Goal: Check status: Check status

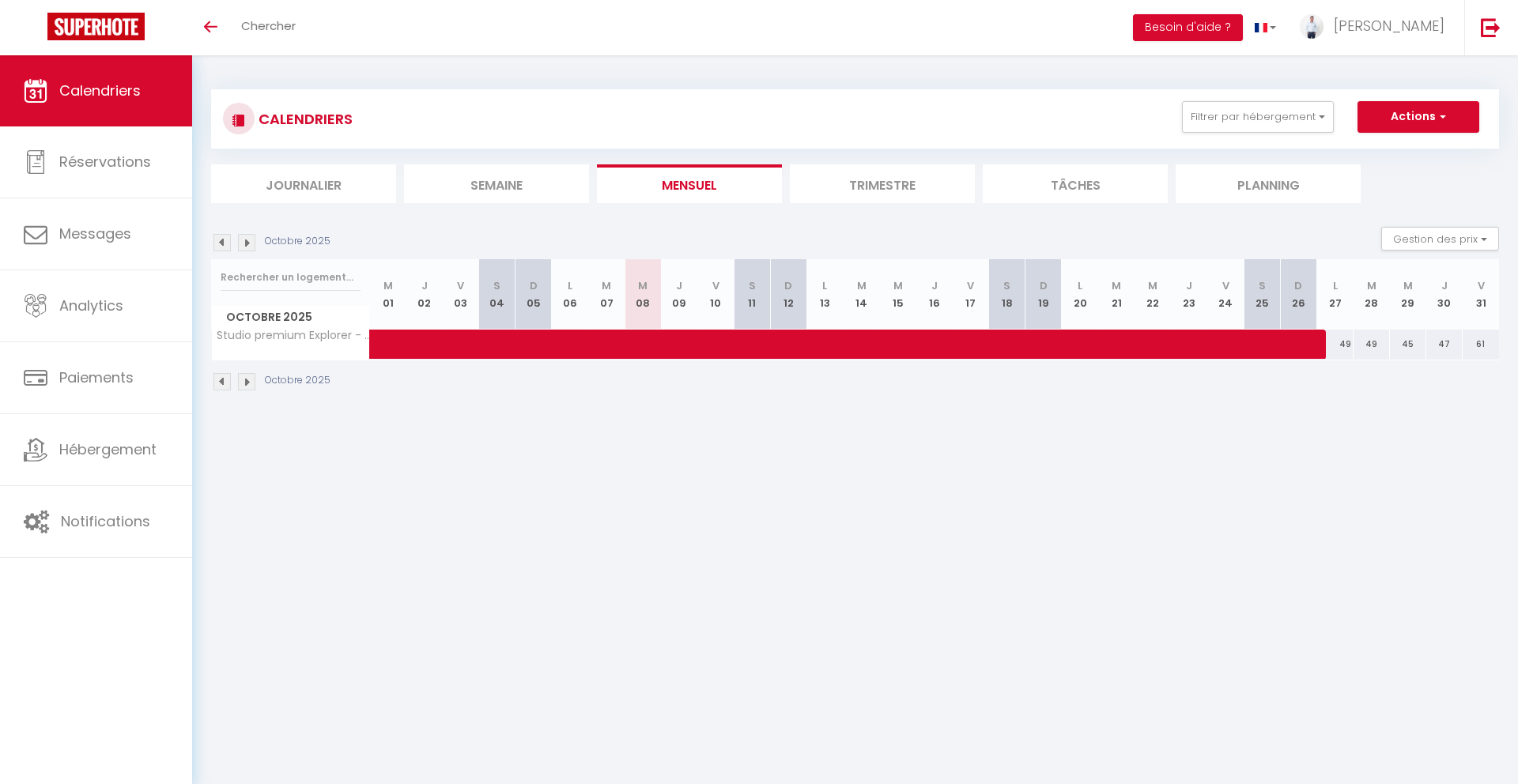
click at [838, 198] on li "Trimestre" at bounding box center [882, 183] width 185 height 38
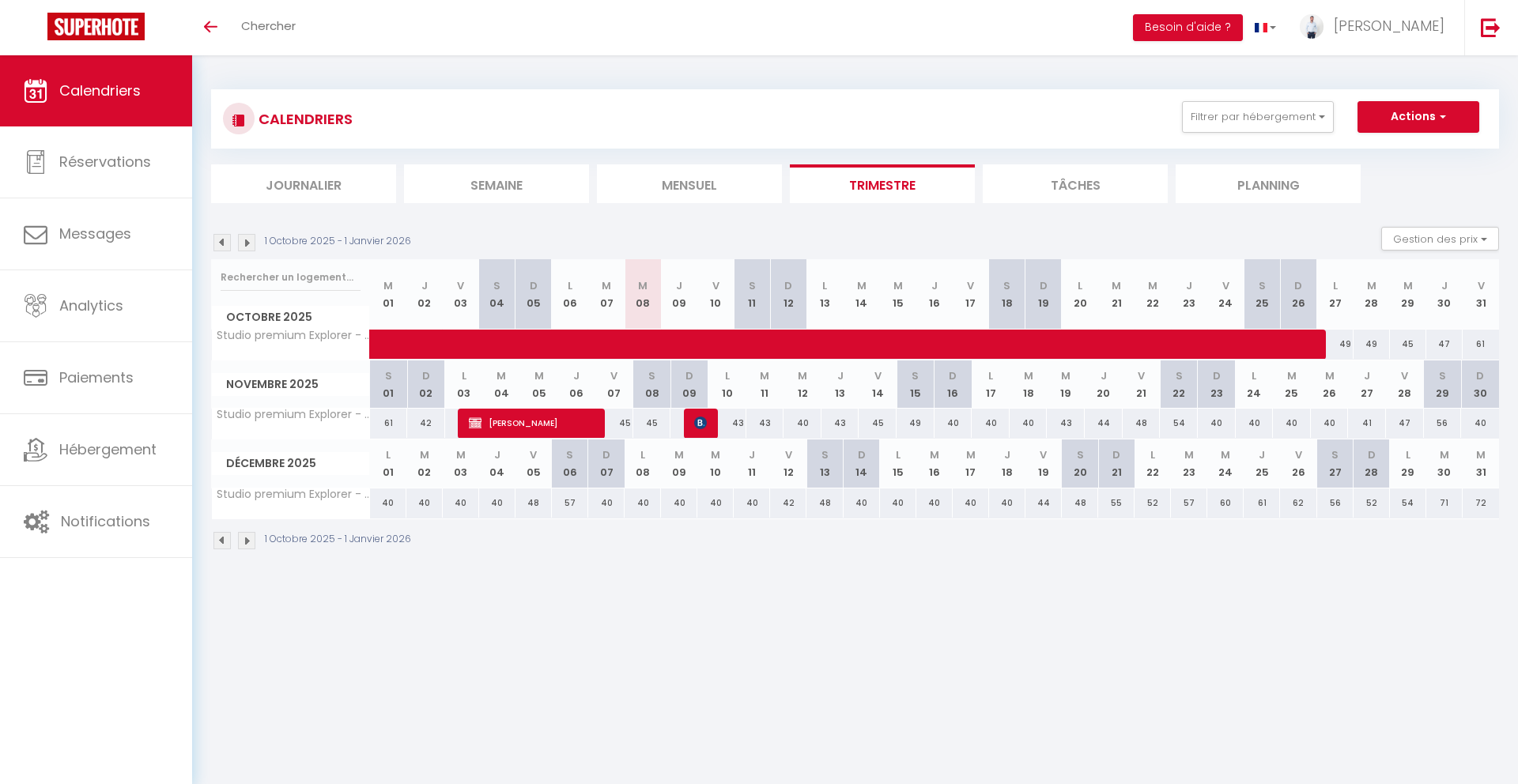
click at [243, 542] on img at bounding box center [247, 540] width 17 height 17
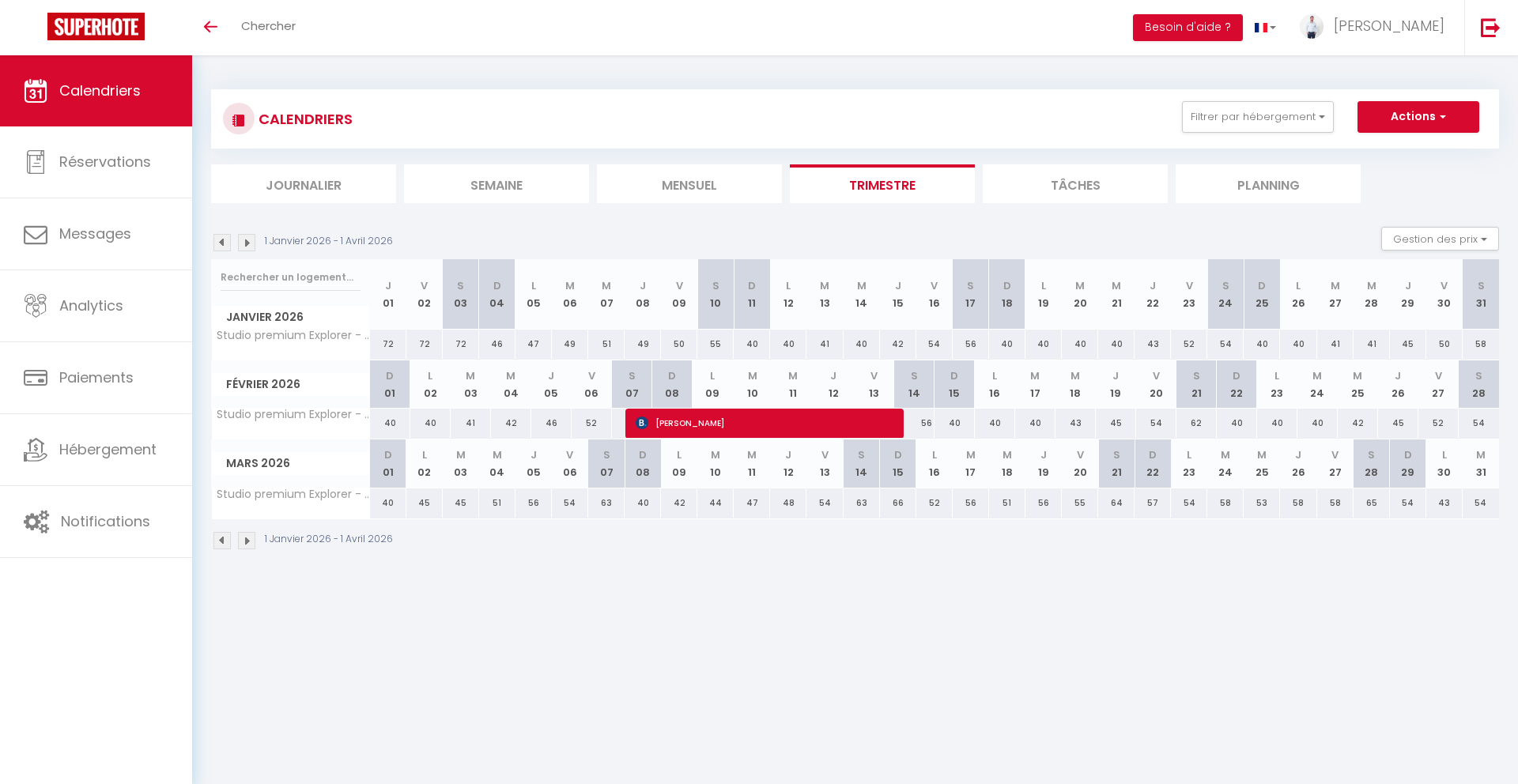
click at [227, 543] on img at bounding box center [222, 540] width 17 height 17
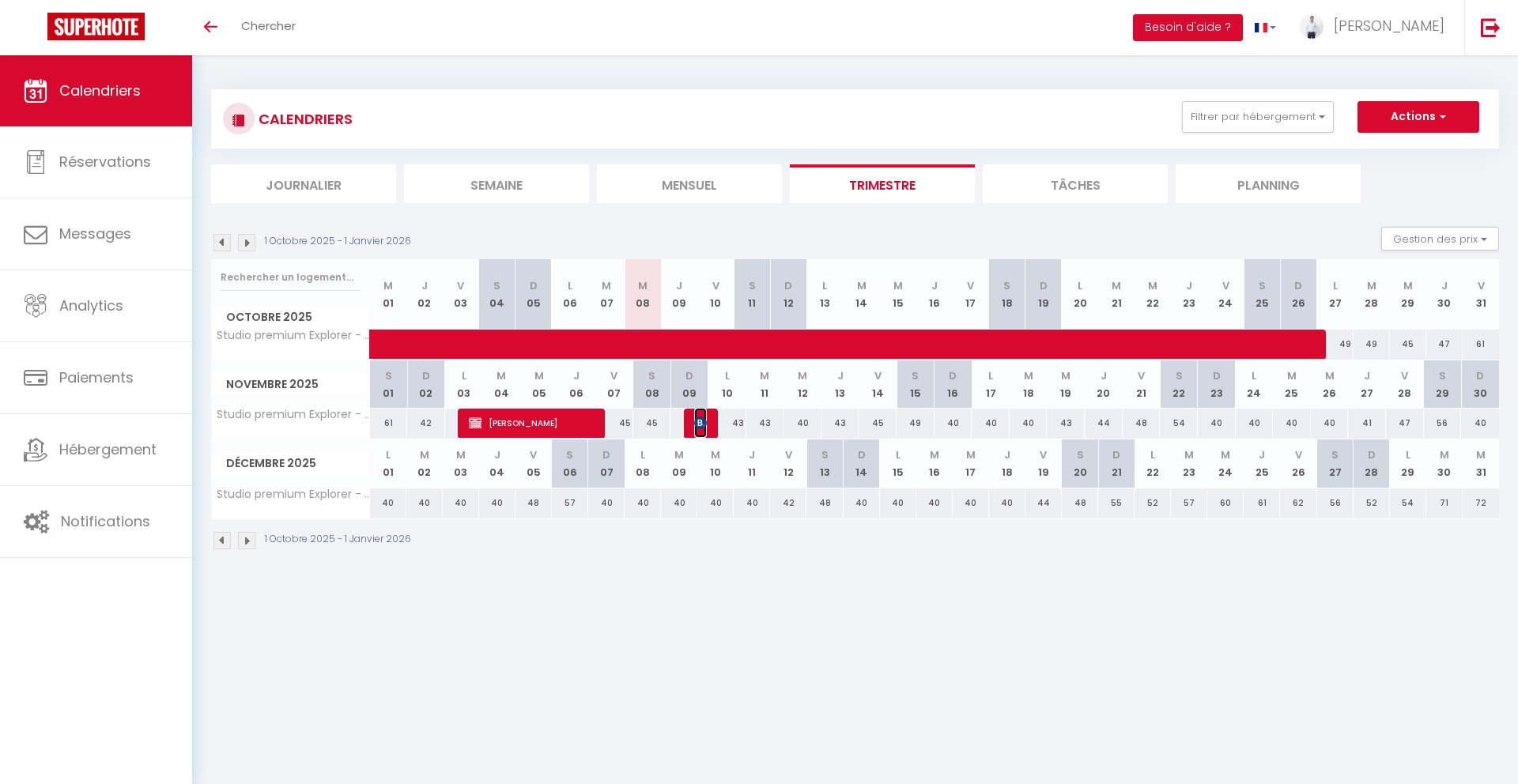
click at [700, 426] on img at bounding box center [700, 423] width 12 height 12
select select "OK"
select select "KO"
select select "0"
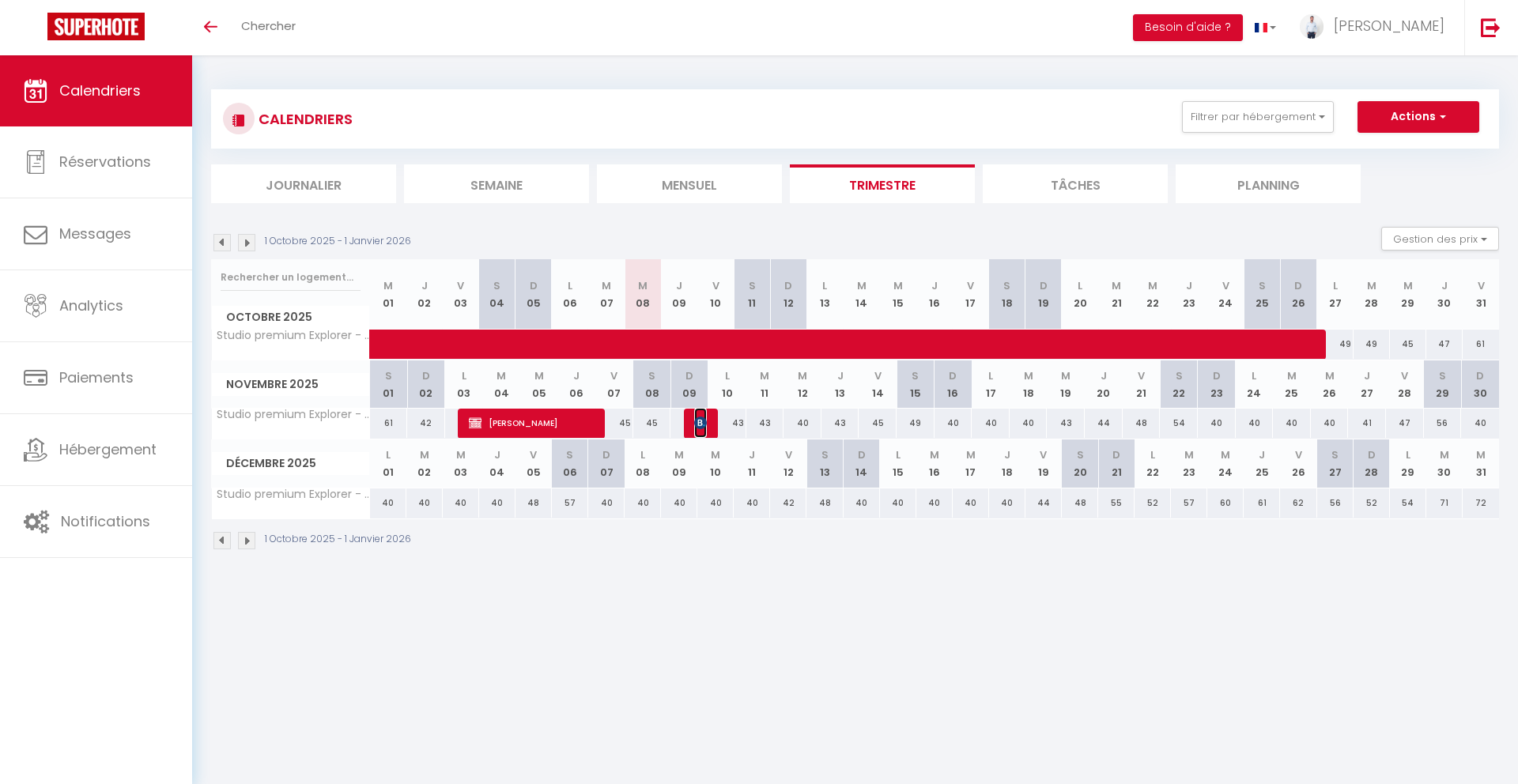
select select "1"
select select
select select "28188"
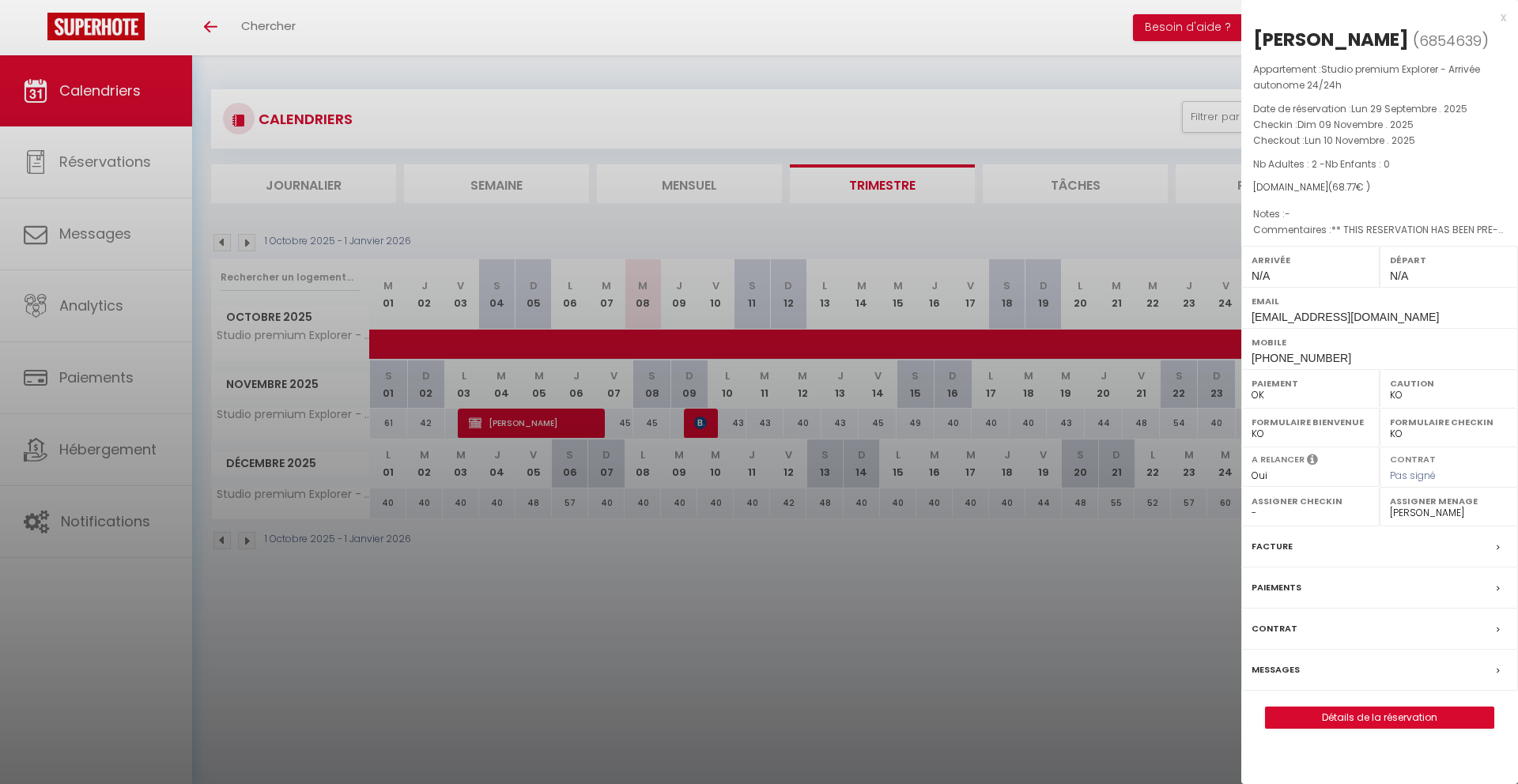
click at [699, 422] on div at bounding box center [759, 392] width 1518 height 784
